Goal: Entertainment & Leisure: Consume media (video, audio)

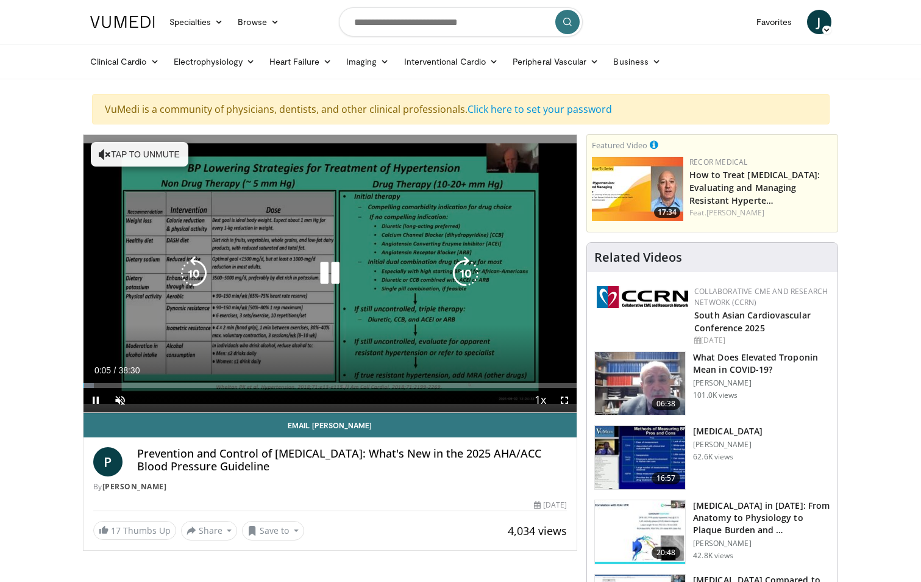
click at [140, 152] on button "Tap to unmute" at bounding box center [140, 154] width 98 height 24
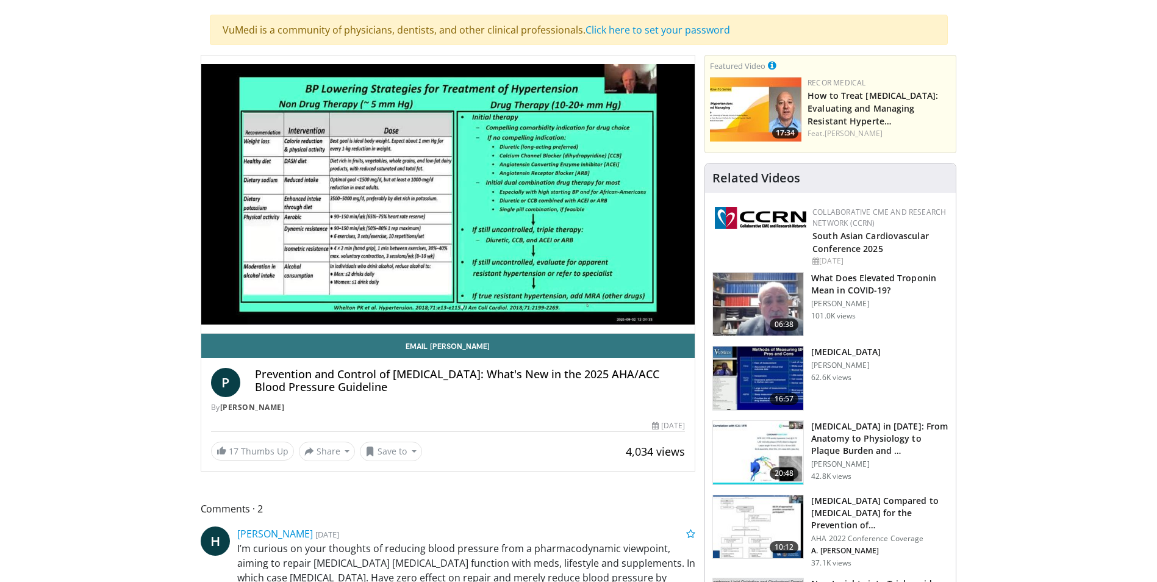
scroll to position [61, 0]
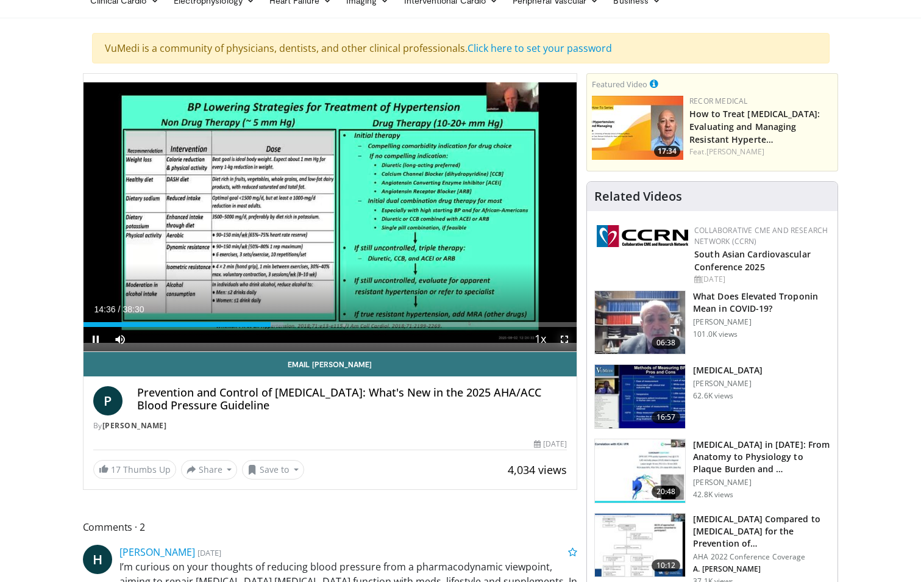
click at [565, 341] on span "Video Player" at bounding box center [564, 339] width 24 height 24
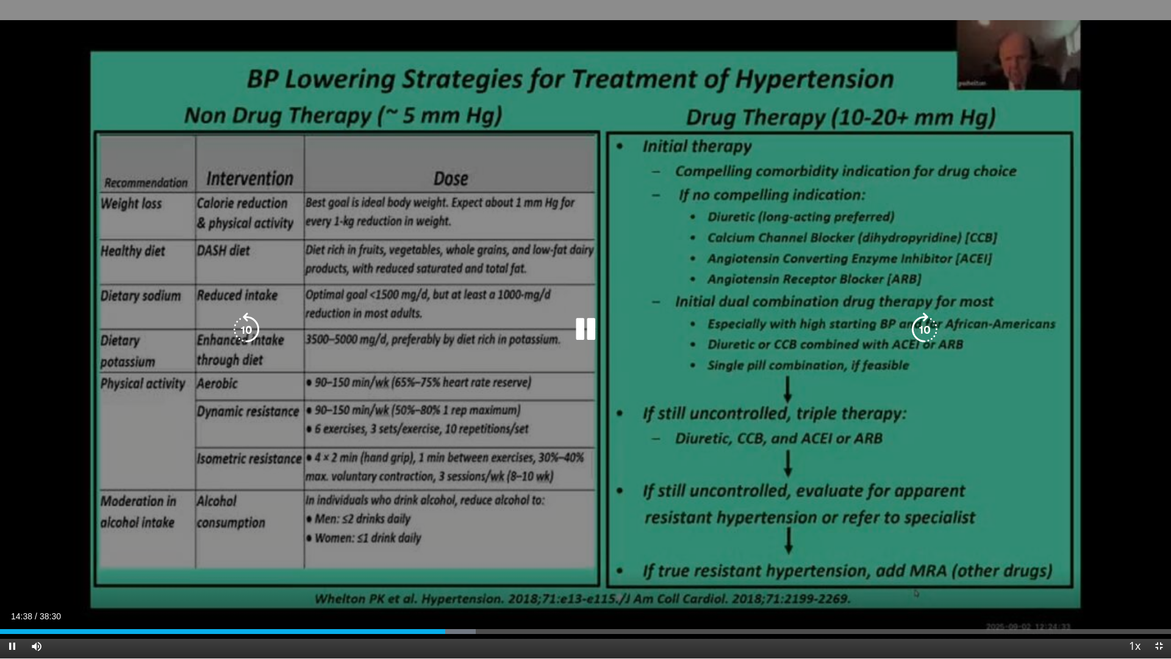
click at [921, 480] on div "10 seconds Tap to unmute" at bounding box center [585, 329] width 1171 height 658
click at [577, 327] on icon "Video Player" at bounding box center [585, 329] width 34 height 34
click at [590, 337] on icon "Video Player" at bounding box center [585, 329] width 34 height 34
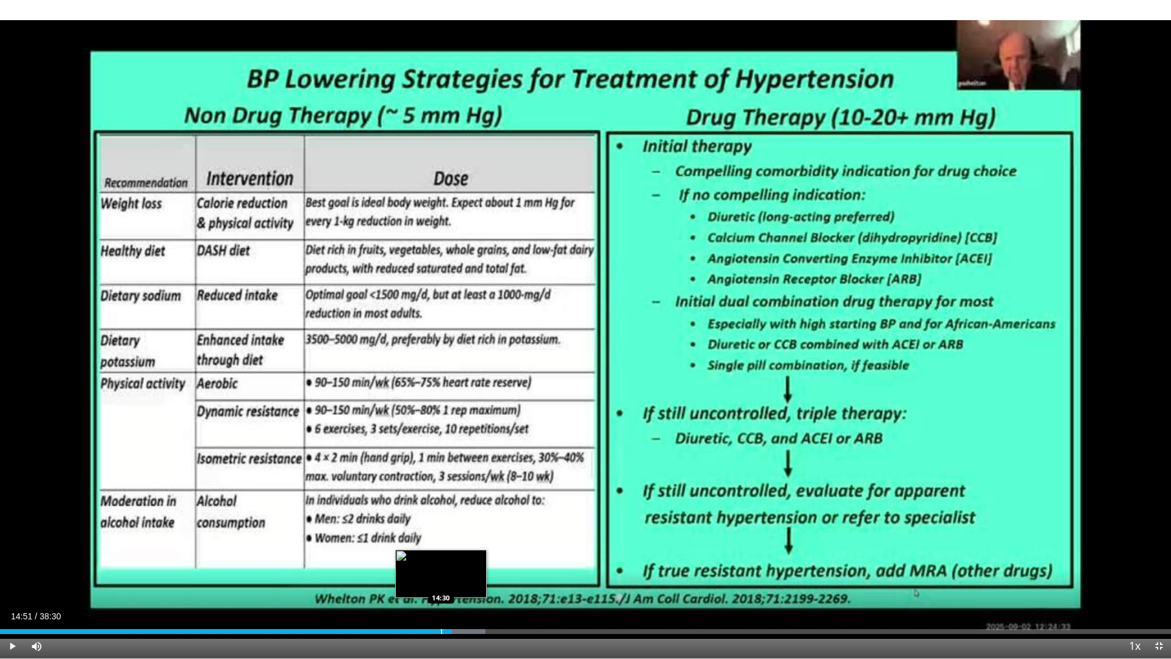
click at [441, 581] on div "Progress Bar" at bounding box center [441, 631] width 1 height 5
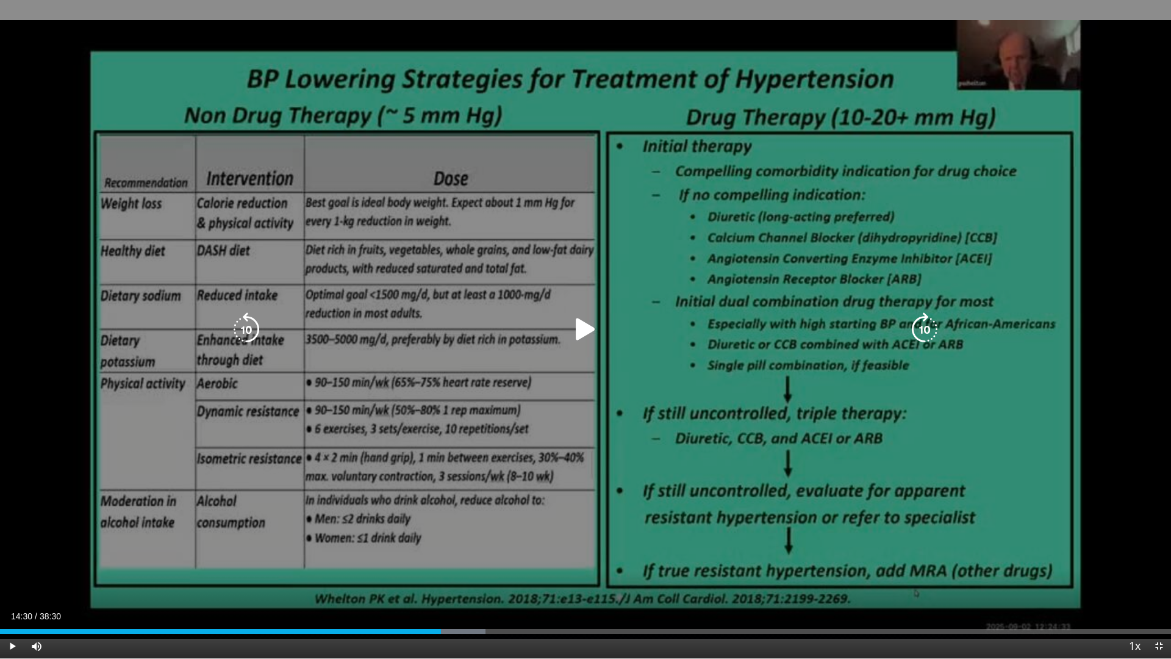
click at [495, 581] on div "10 seconds Tap to unmute" at bounding box center [585, 329] width 1171 height 658
click at [595, 334] on icon "Video Player" at bounding box center [585, 329] width 34 height 34
click at [593, 332] on icon "Video Player" at bounding box center [585, 329] width 34 height 34
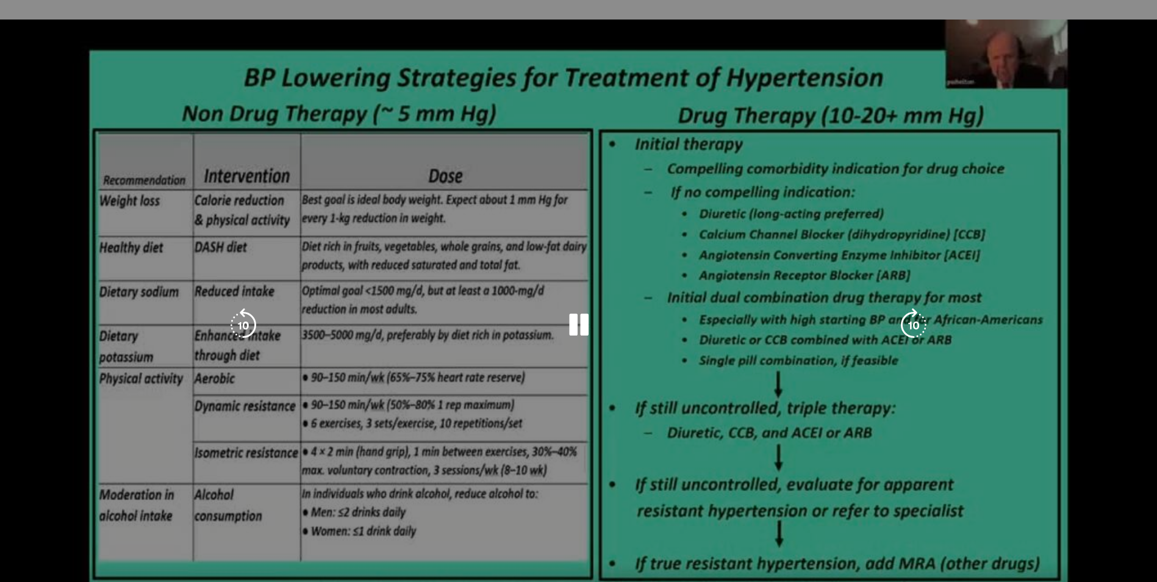
scroll to position [0, 0]
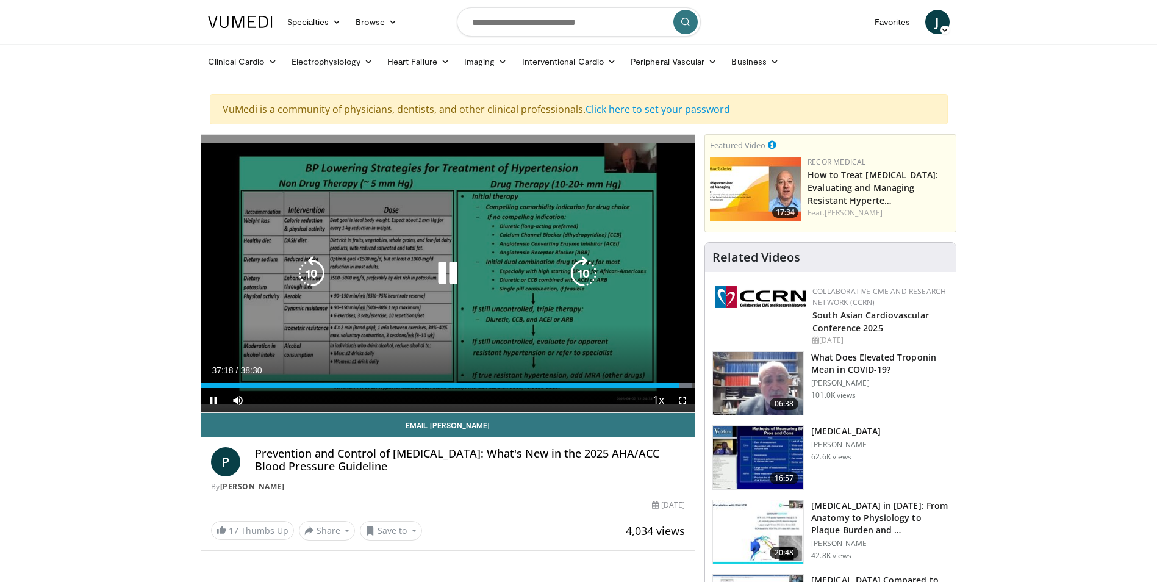
click at [441, 274] on icon "Video Player" at bounding box center [447, 273] width 34 height 34
